Goal: Information Seeking & Learning: Learn about a topic

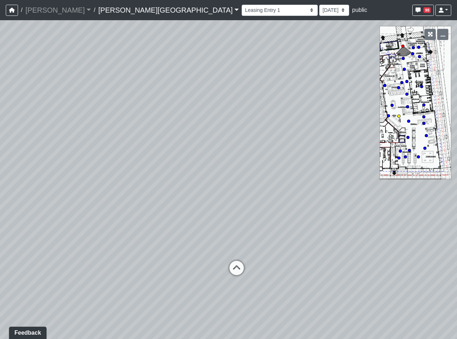
click at [399, 117] on circle at bounding box center [399, 116] width 3 height 3
select select "opxjAeKrrqupTskj1neSeV"
drag, startPoint x: 275, startPoint y: 105, endPoint x: 234, endPoint y: 36, distance: 80.6
click at [234, 36] on div "Loading... Coffee Bar Loading... Created by [PERSON_NAME] - [DATE] - Rev: [DATE…" at bounding box center [228, 179] width 457 height 319
drag, startPoint x: 183, startPoint y: 53, endPoint x: 188, endPoint y: 61, distance: 9.6
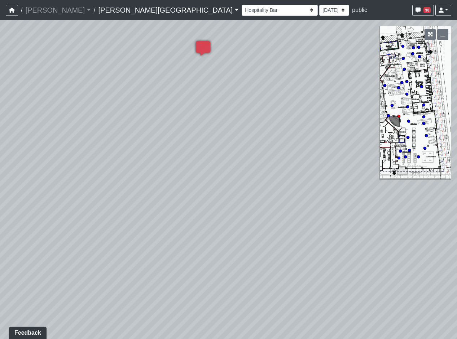
click at [188, 61] on div "Loading... Coffee Bar Loading... Created by [PERSON_NAME] - [DATE] - Rev: [DATE…" at bounding box center [228, 179] width 457 height 319
click at [214, 129] on div "Loading... Coffee Bar Loading... Created by [PERSON_NAME] - [DATE] - Rev: [DATE…" at bounding box center [228, 179] width 457 height 319
click at [320, 8] on select "[DATE] [DATE] [DATE] [DATE] [DATE] [DATE] [DATE] [DATE] [DATE] [DATE] [DATE]" at bounding box center [335, 10] width 30 height 11
select select "4RaHTiPXkmhnUPAV7KL21M"
click at [320, 5] on select "[DATE] [DATE] [DATE] [DATE] [DATE] [DATE] [DATE] [DATE] [DATE] [DATE] [DATE]" at bounding box center [335, 10] width 30 height 11
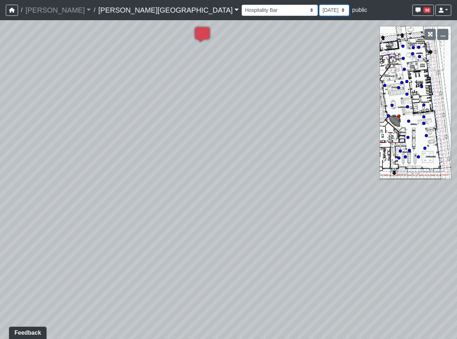
select select "opxjAeKrrqupTskj1neSeV"
select select "4RaHTiPXkmhnUPAV7KL21M"
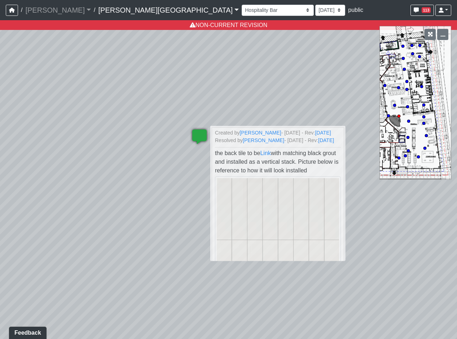
click at [198, 137] on icon at bounding box center [200, 141] width 22 height 22
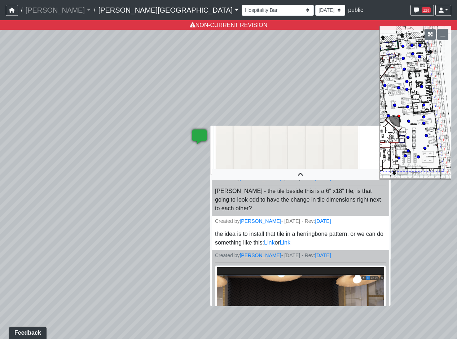
scroll to position [136, 0]
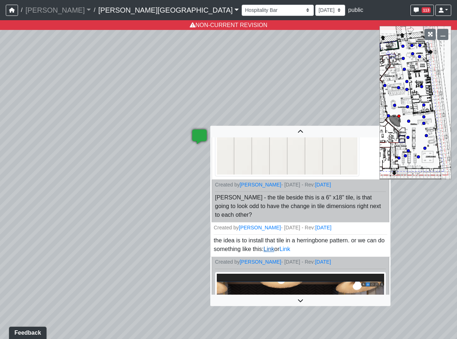
click at [274, 252] on link "Link" at bounding box center [269, 249] width 11 height 6
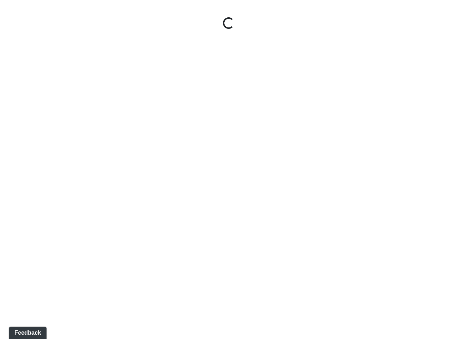
select select "opxjAeKrrqupTskj1neSeV"
select select "4RaHTiPXkmhnUPAV7KL21M"
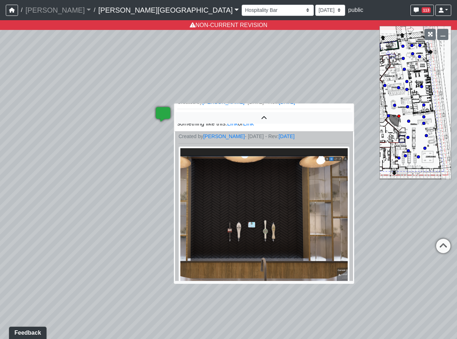
scroll to position [211, 0]
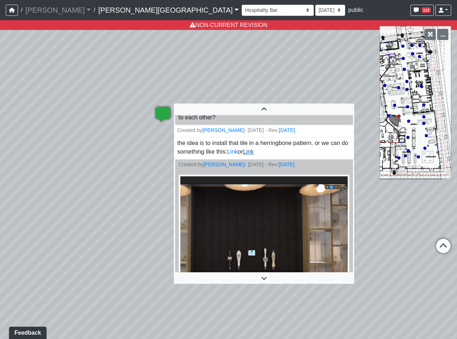
click at [254, 155] on link "Link" at bounding box center [248, 152] width 11 height 6
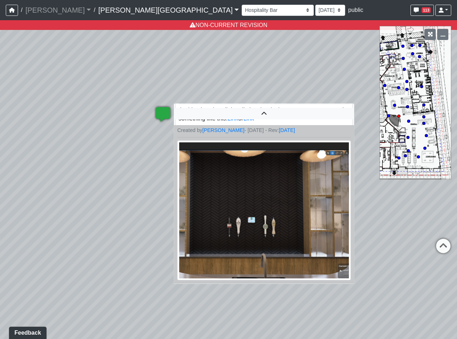
scroll to position [248, 0]
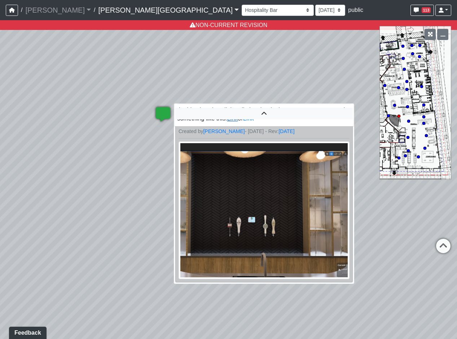
click at [238, 121] on link "Link" at bounding box center [232, 119] width 11 height 6
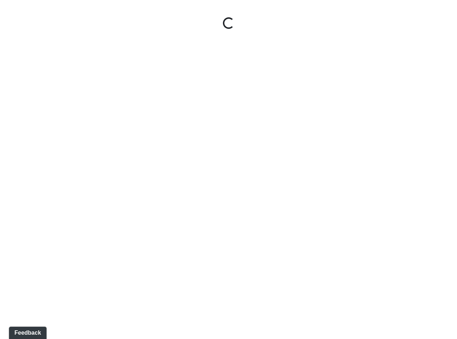
select select "opxjAeKrrqupTskj1neSeV"
select select "4RaHTiPXkmhnUPAV7KL21M"
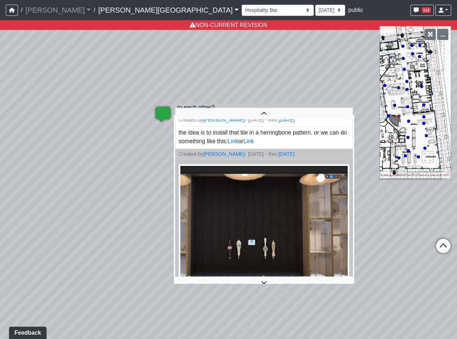
scroll to position [226, 0]
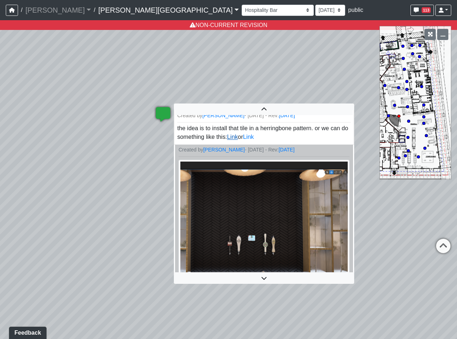
click at [238, 140] on link "Link" at bounding box center [232, 137] width 11 height 6
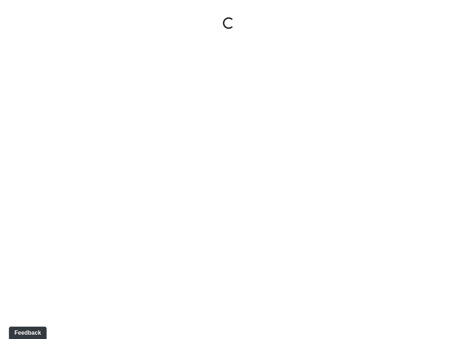
select select "opxjAeKrrqupTskj1neSeV"
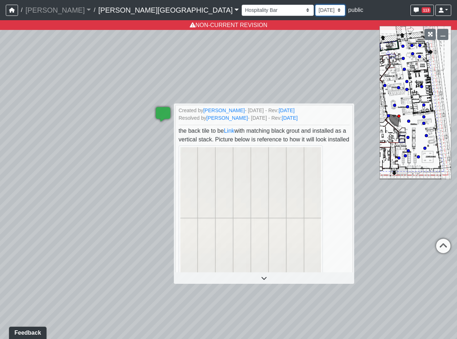
click at [316, 10] on select "[DATE] [DATE] [DATE] [DATE] [DATE] [DATE] [DATE] [DATE] [DATE] [DATE] [DATE]" at bounding box center [331, 10] width 30 height 11
drag, startPoint x: 216, startPoint y: 4, endPoint x: 208, endPoint y: 7, distance: 9.4
click at [242, 4] on div "Hallway Hospitality Bar Package Room Package Room Entry Pool Courtyard Entry 1 …" at bounding box center [347, 10] width 210 height 14
click at [316, 14] on select "[DATE] [DATE] [DATE] [DATE] [DATE] [DATE] [DATE] [DATE] [DATE] [DATE] [DATE]" at bounding box center [331, 10] width 30 height 11
select select "sndUuGPsUkcLAeJy7fM1d7"
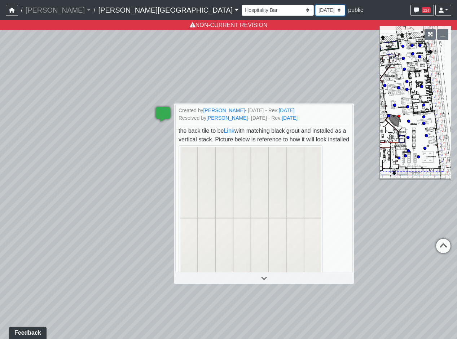
click at [316, 5] on select "[DATE] [DATE] [DATE] [DATE] [DATE] [DATE] [DATE] [DATE] [DATE] [DATE] [DATE]" at bounding box center [331, 10] width 30 height 11
select select "opxjAeKrrqupTskj1neSeV"
